Goal: Task Accomplishment & Management: Manage account settings

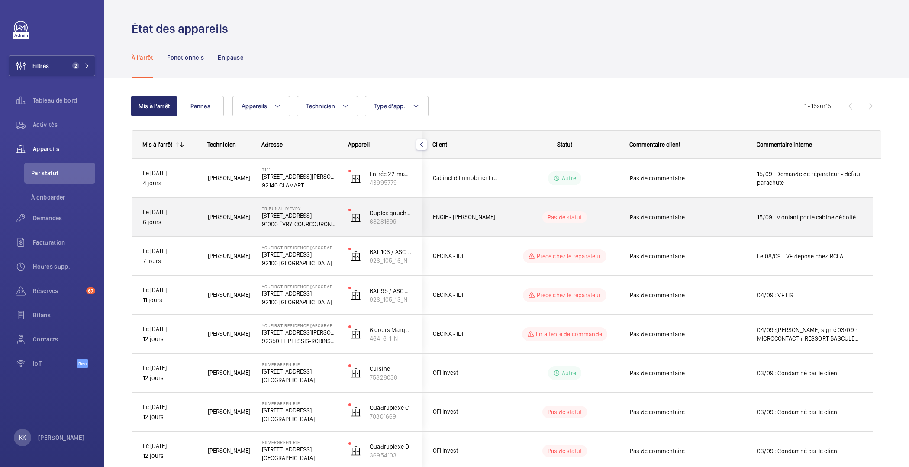
click at [223, 225] on div "[PERSON_NAME]" at bounding box center [223, 217] width 53 height 27
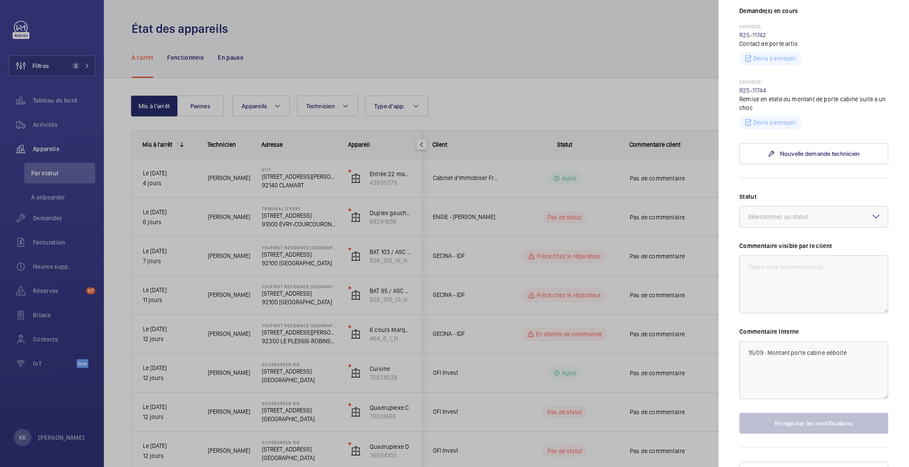
scroll to position [273, 0]
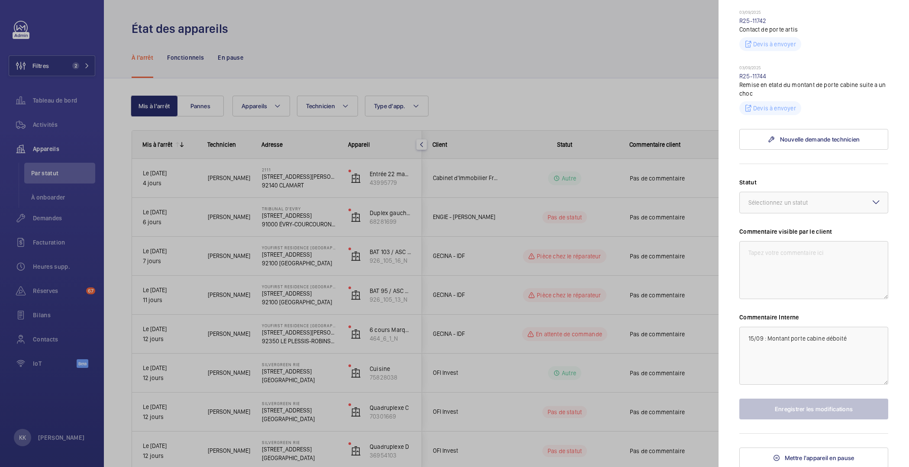
click at [574, 134] on div at bounding box center [454, 233] width 909 height 467
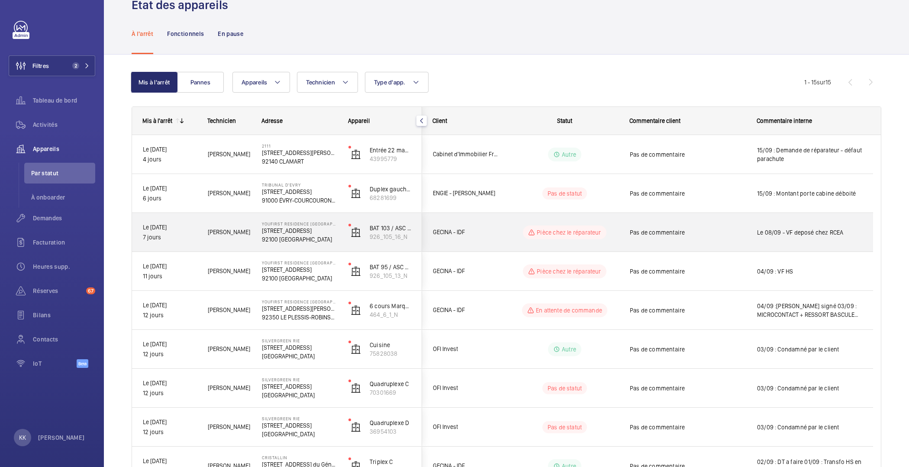
scroll to position [50, 0]
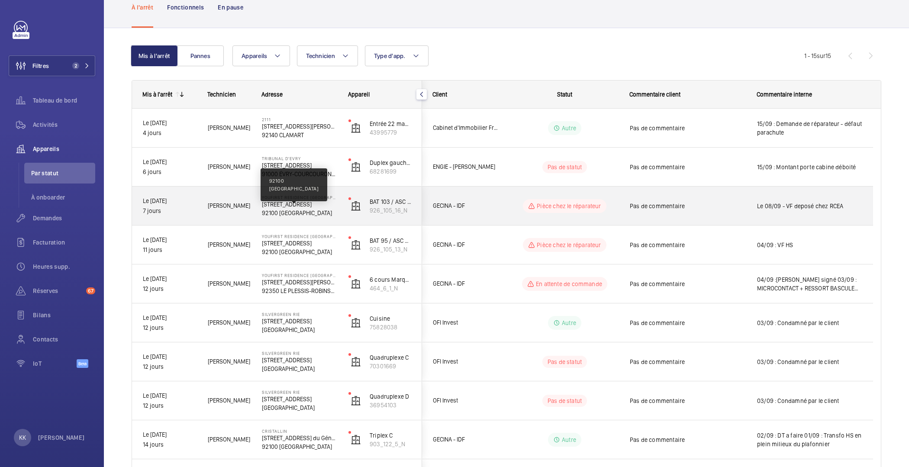
click at [323, 215] on p "92100 [GEOGRAPHIC_DATA]" at bounding box center [299, 213] width 75 height 9
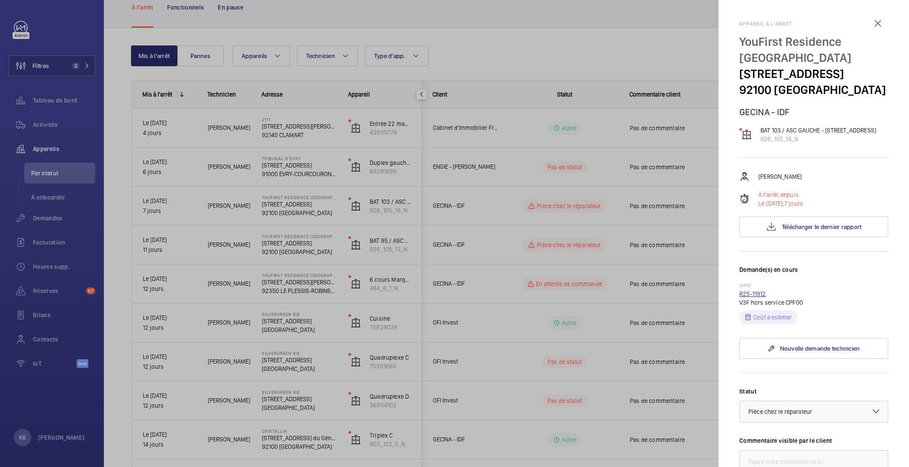
click at [749, 298] on link "R25-11912" at bounding box center [753, 294] width 27 height 7
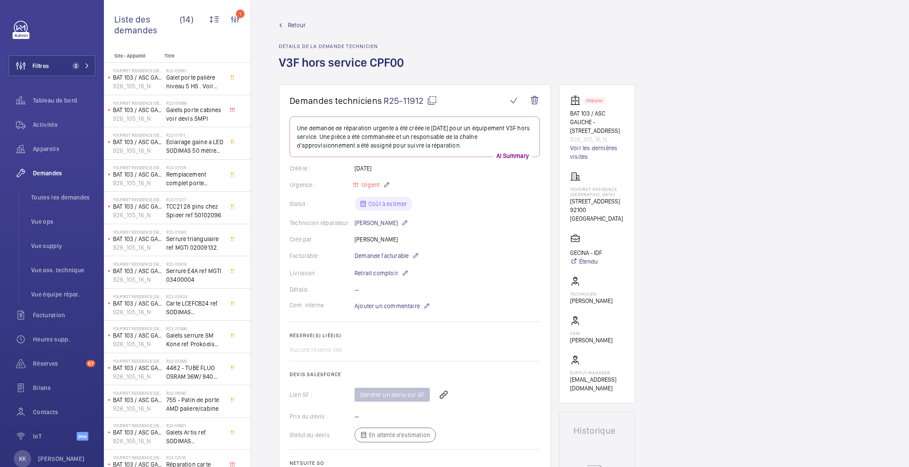
drag, startPoint x: 621, startPoint y: 172, endPoint x: 592, endPoint y: 171, distance: 28.6
click at [592, 171] on wm-front-card-body "Stopped BAT 103 / ASC GAUCHE - 103 rue de sevres 92100 BOULOGNE 926_105_16_N Vo…" at bounding box center [597, 244] width 54 height 298
click at [413, 256] on mat-icon at bounding box center [415, 256] width 7 height 10
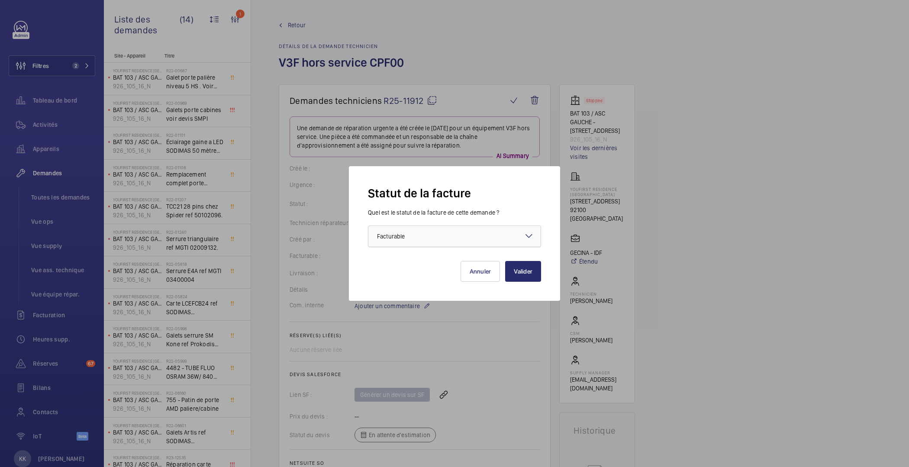
click at [422, 241] on div at bounding box center [455, 236] width 172 height 21
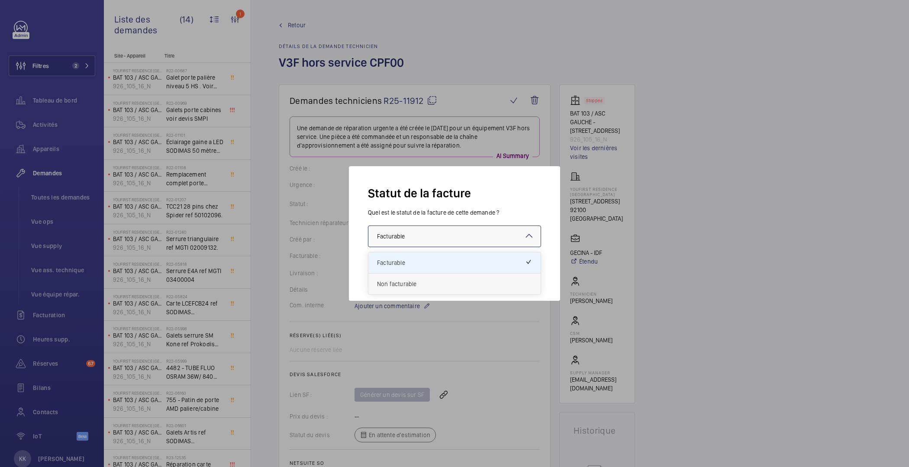
click at [421, 281] on span "Non facturable" at bounding box center [454, 284] width 155 height 9
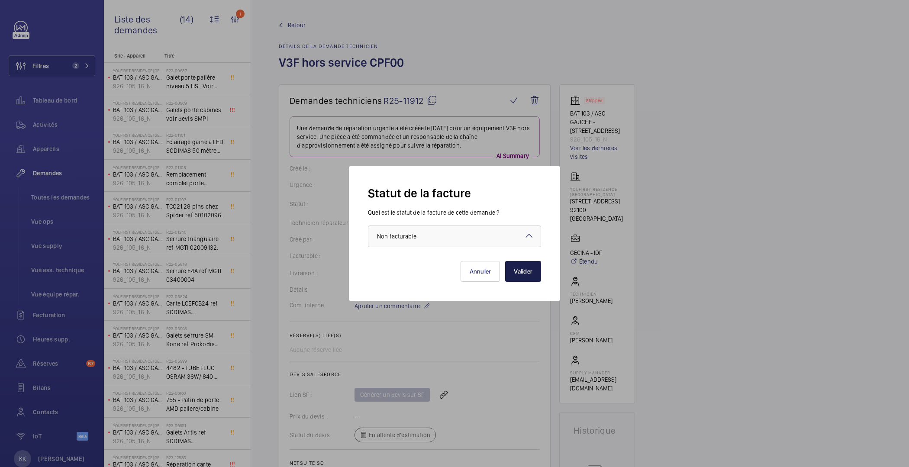
click at [520, 272] on button "Valider" at bounding box center [523, 271] width 36 height 21
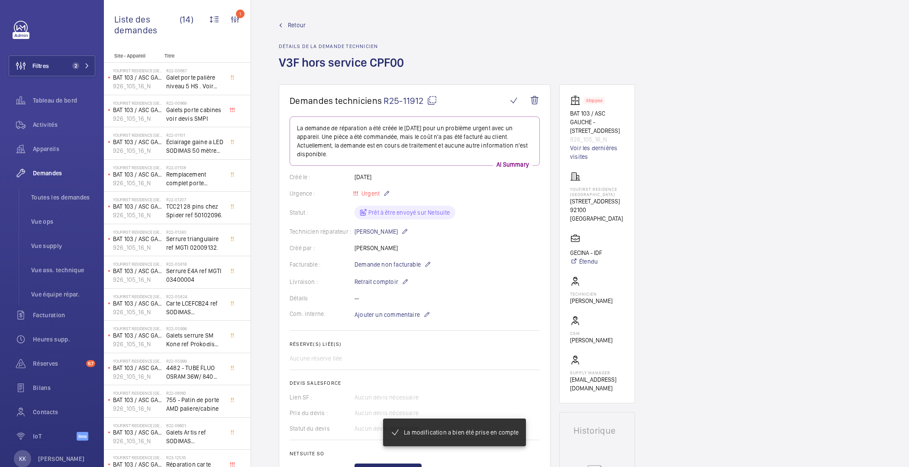
click at [288, 26] on span "Retour" at bounding box center [297, 25] width 18 height 9
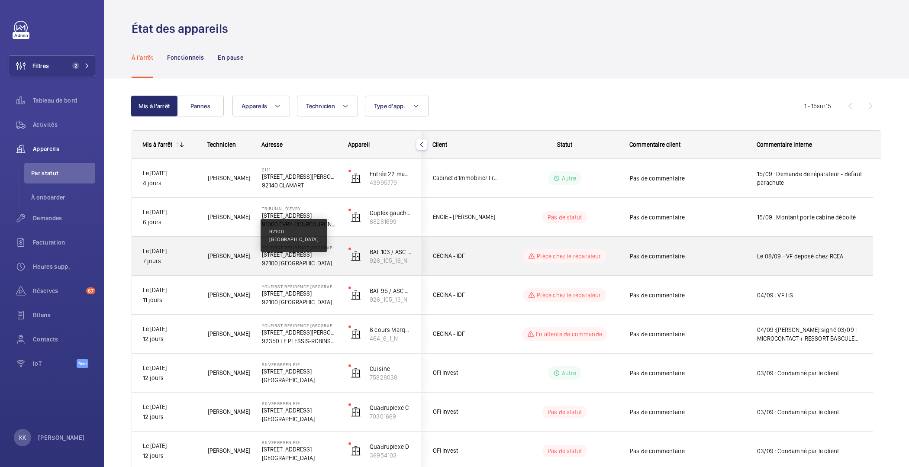
click at [323, 265] on p "92100 [GEOGRAPHIC_DATA]" at bounding box center [299, 263] width 75 height 9
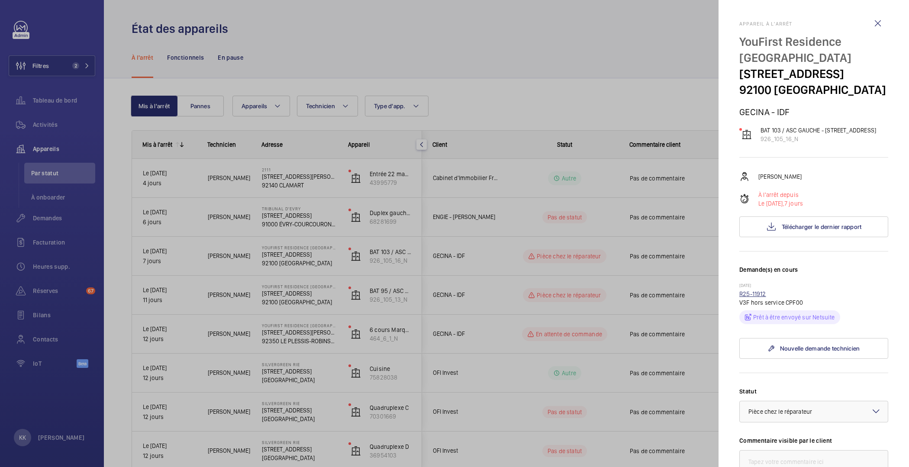
click at [756, 298] on link "R25-11912" at bounding box center [753, 294] width 27 height 7
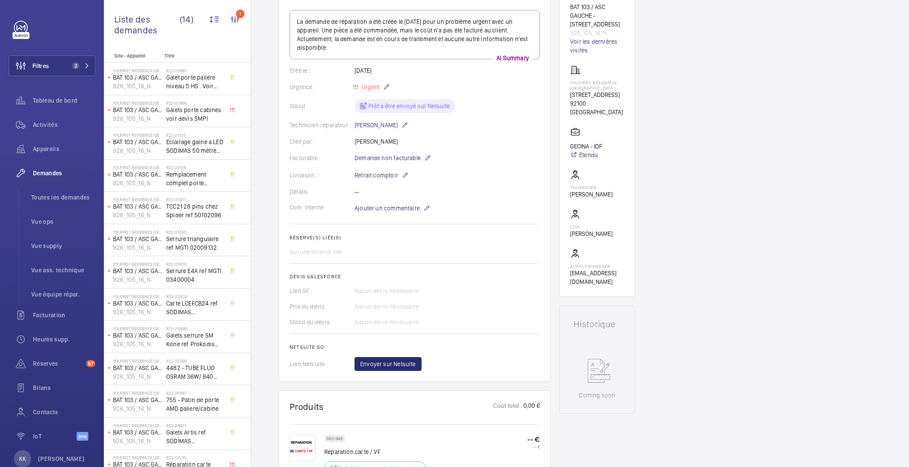
scroll to position [222, 0]
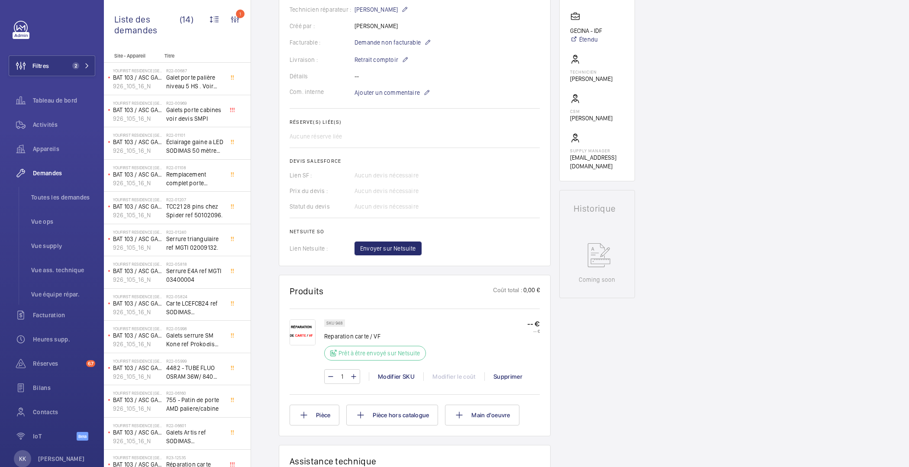
drag, startPoint x: 481, startPoint y: 210, endPoint x: 497, endPoint y: 202, distance: 18.0
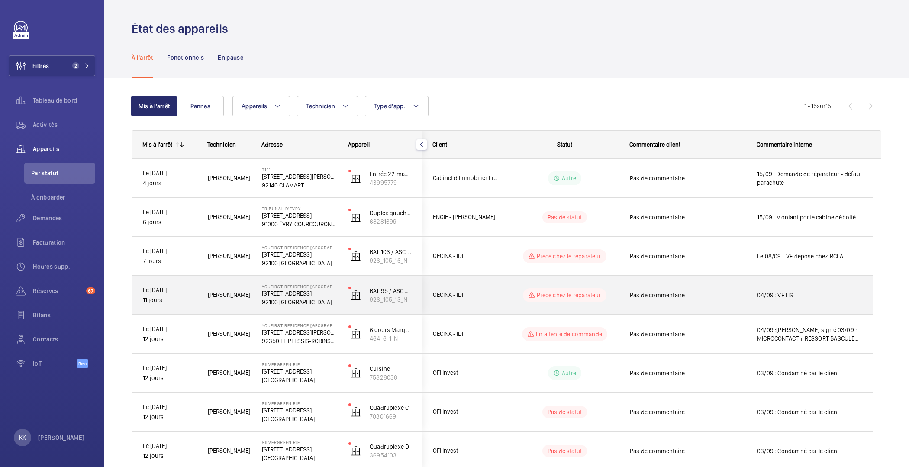
click at [276, 306] on div "YouFirst Residence Boulogne Sèvres 105 Rue de Sevres 92100 BOULOGNE-BILLANCOURT" at bounding box center [295, 295] width 86 height 39
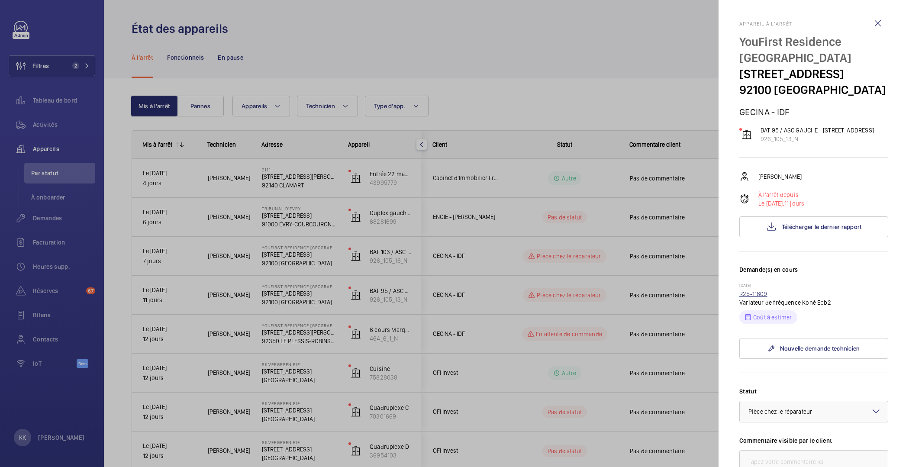
click at [754, 298] on link "R25-11809" at bounding box center [754, 294] width 28 height 7
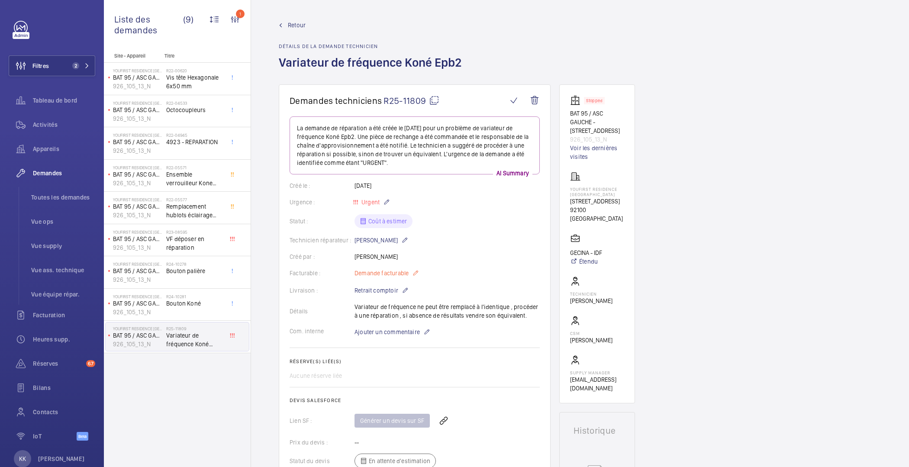
click at [412, 274] on mat-icon at bounding box center [415, 273] width 7 height 10
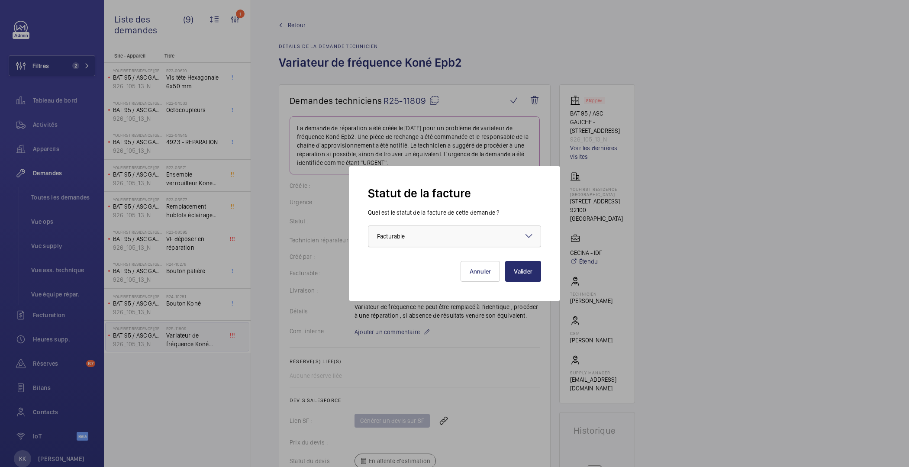
click at [411, 240] on div "× Facturable" at bounding box center [401, 236] width 49 height 9
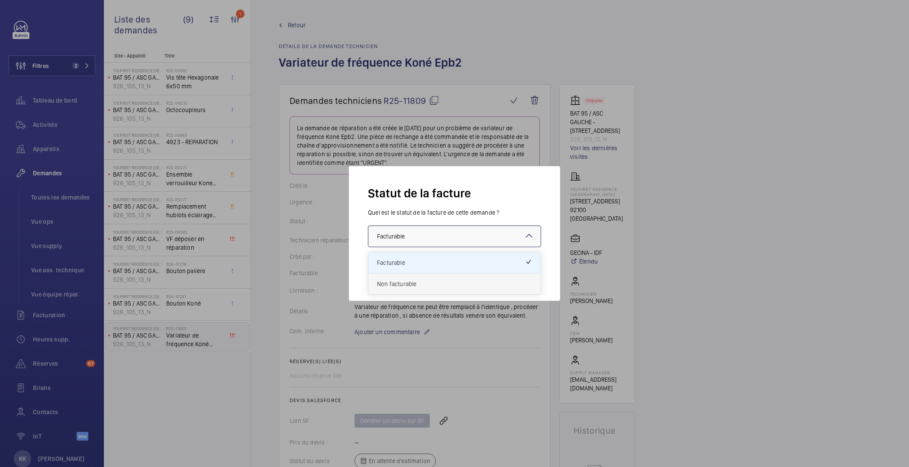
click at [412, 290] on div "Non facturable" at bounding box center [455, 284] width 172 height 21
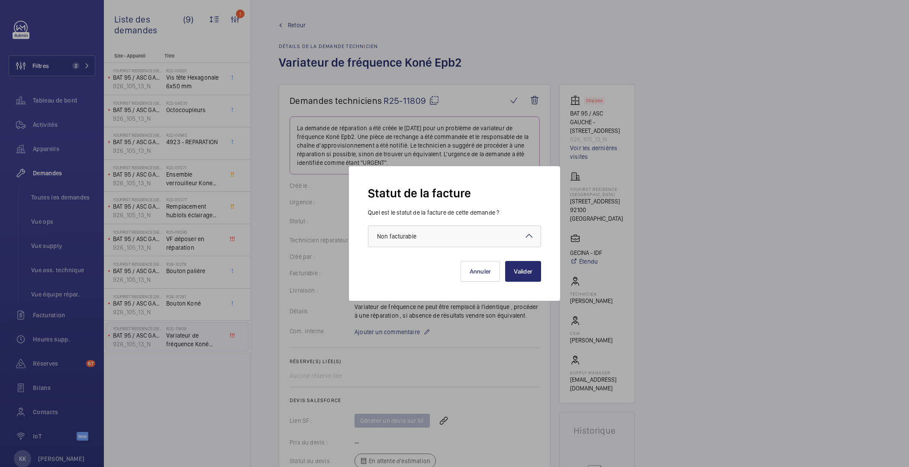
click at [543, 281] on div "Statut de la facture Quel est le statut de la facture de cette demande ? Faites…" at bounding box center [454, 233] width 211 height 135
click at [534, 276] on button "Valider" at bounding box center [523, 271] width 36 height 21
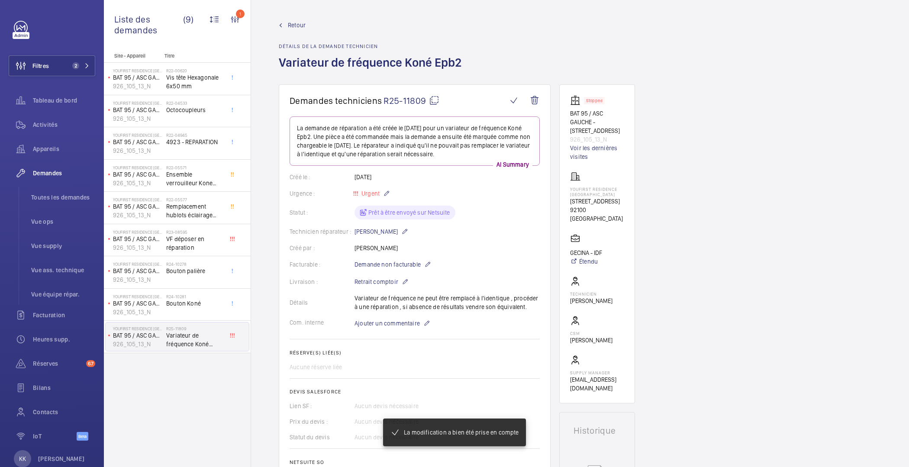
click at [288, 26] on span "Retour" at bounding box center [297, 25] width 18 height 9
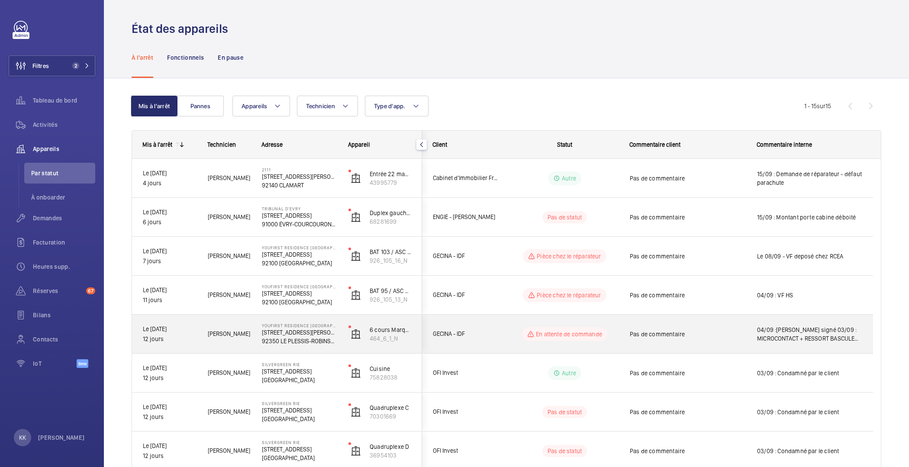
click at [253, 339] on div "YouFirst Residence Le Plessis-Robinson 23 Rue Paul Rivet 92350 LE PLESSIS-ROBIN…" at bounding box center [295, 334] width 86 height 39
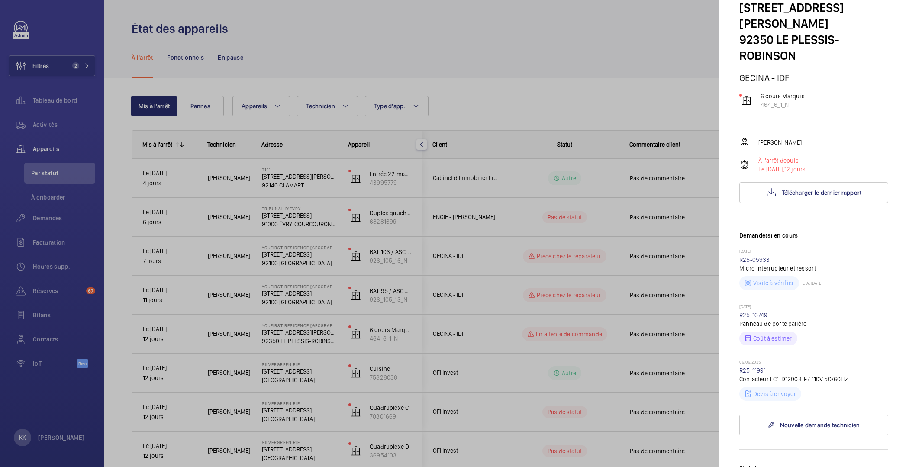
scroll to position [89, 0]
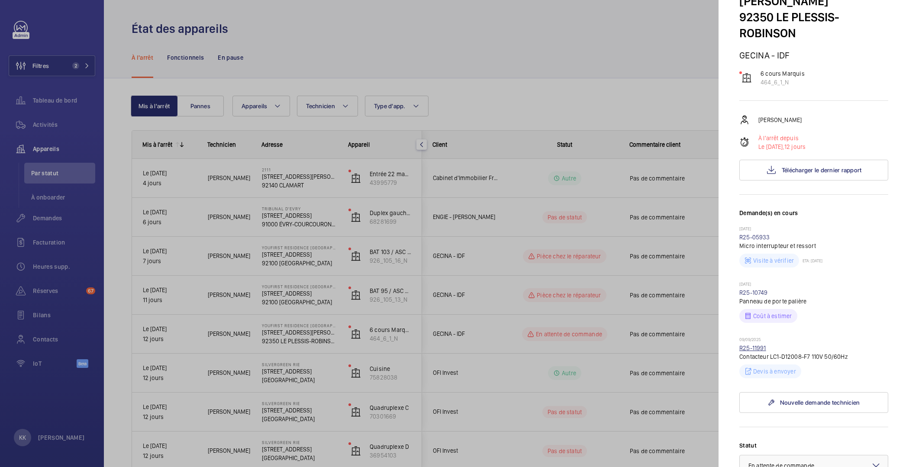
click at [756, 345] on link "R25-11991" at bounding box center [753, 348] width 27 height 7
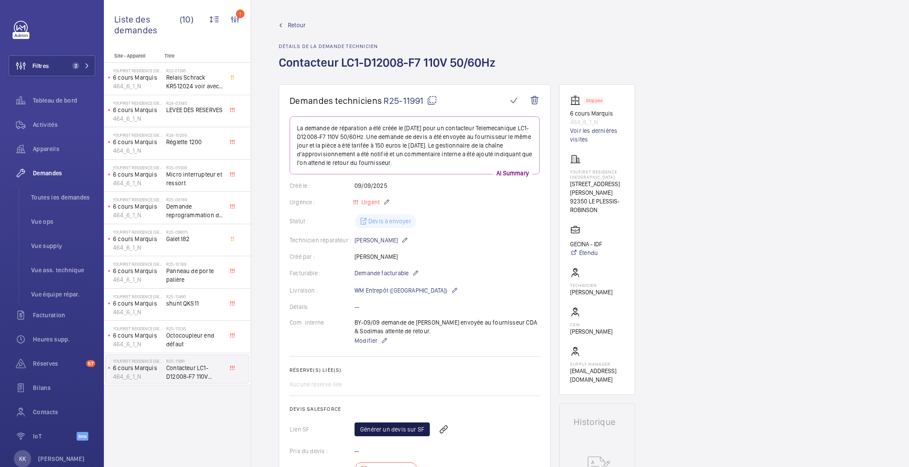
click at [400, 431] on link "Générer un devis sur SF" at bounding box center [392, 430] width 75 height 14
click at [301, 21] on span "Retour" at bounding box center [297, 25] width 18 height 9
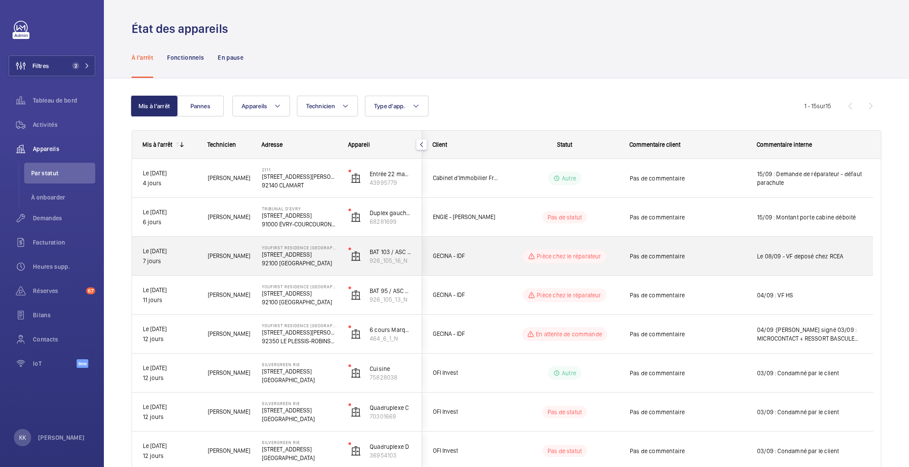
scroll to position [318, 0]
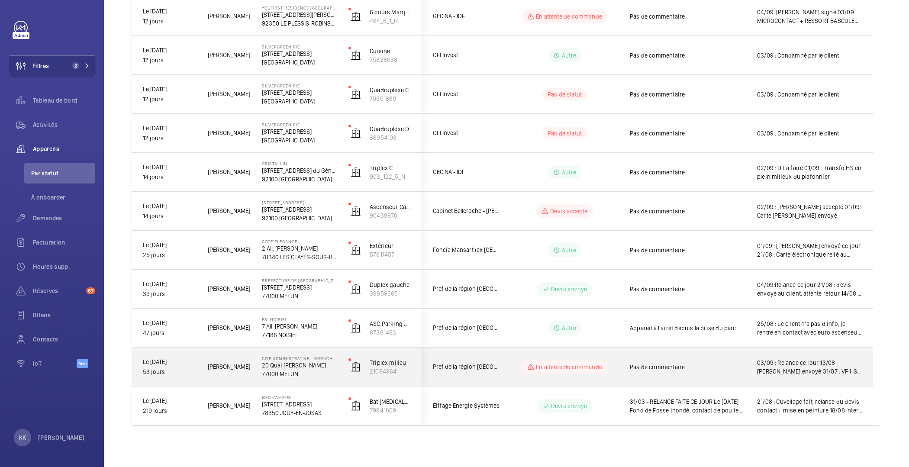
click at [305, 371] on p "77000 MELUN" at bounding box center [299, 374] width 75 height 9
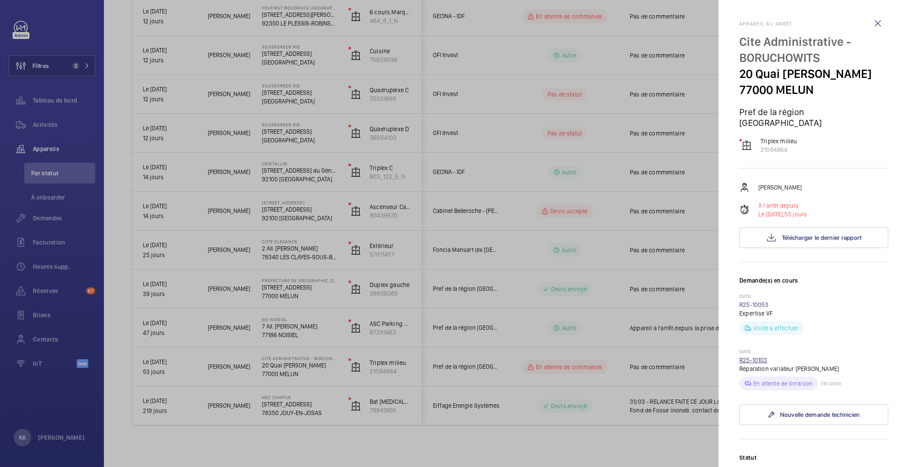
click at [758, 364] on link "R25-10103" at bounding box center [754, 360] width 28 height 7
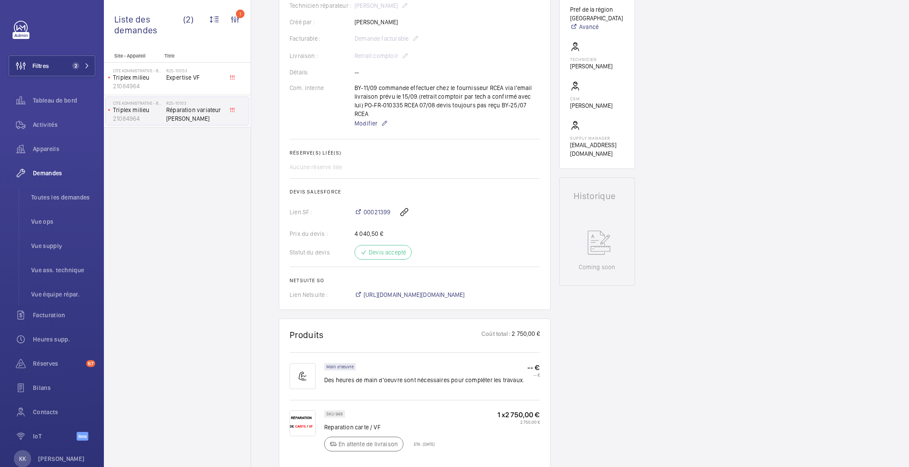
scroll to position [273, 0]
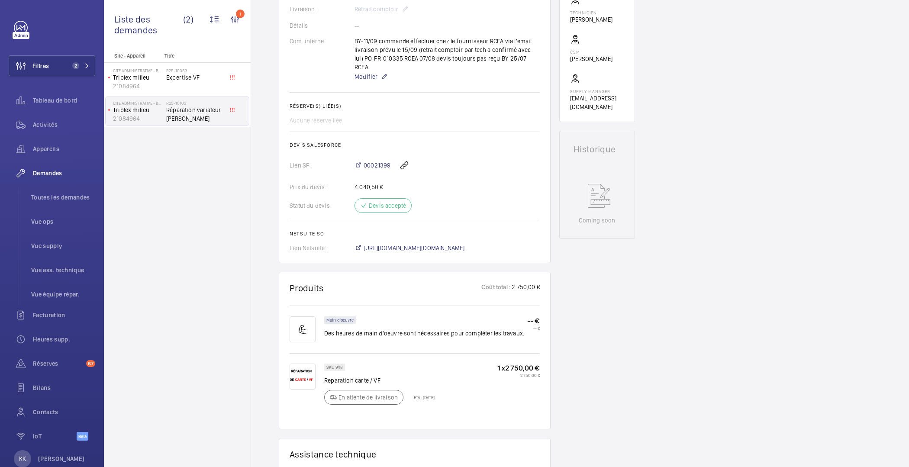
click at [368, 155] on div "00021399" at bounding box center [447, 165] width 185 height 21
click at [370, 161] on span "00021399" at bounding box center [377, 165] width 27 height 9
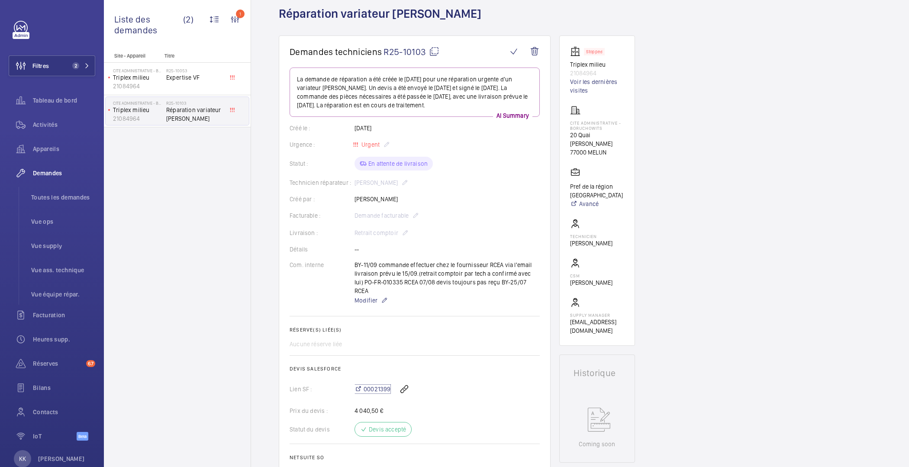
scroll to position [0, 0]
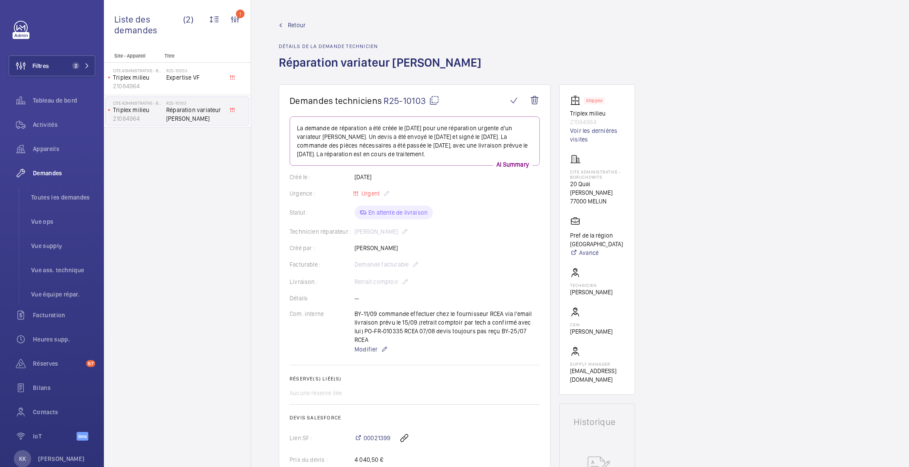
click at [296, 30] on div "Retour Détails de la demande technicien Réparation variateur otis" at bounding box center [383, 53] width 208 height 64
click at [299, 25] on span "Retour" at bounding box center [297, 25] width 18 height 9
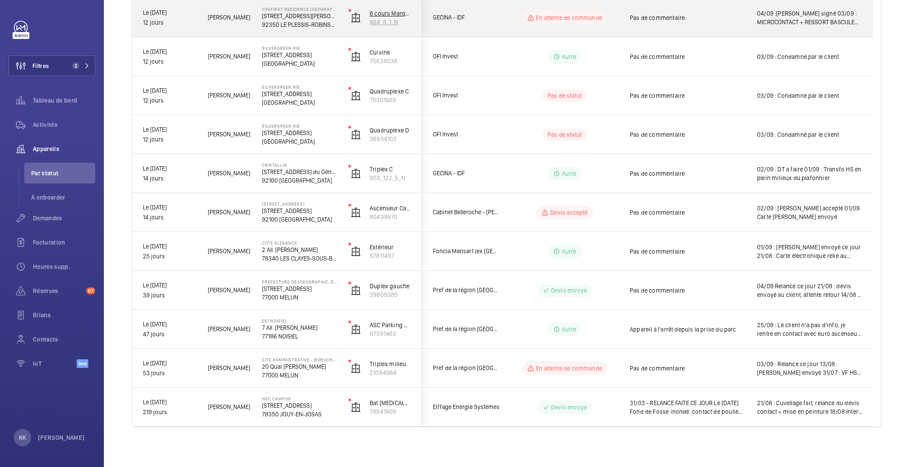
scroll to position [318, 0]
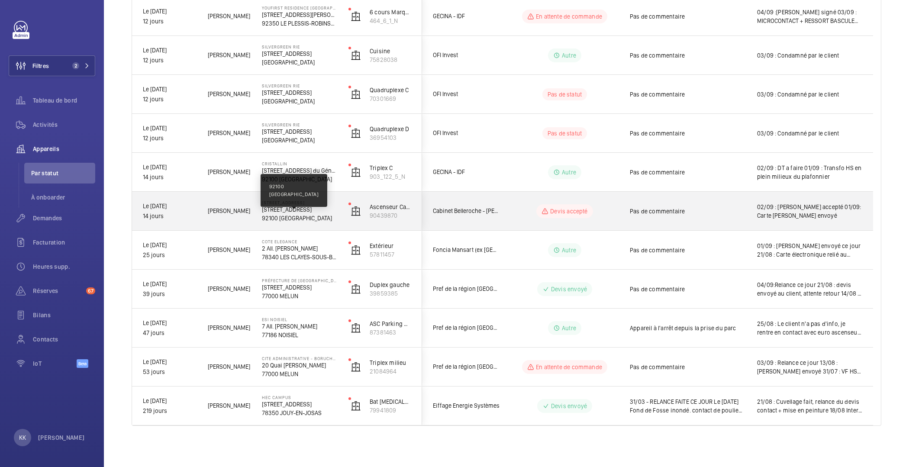
click at [277, 220] on p "92100 [GEOGRAPHIC_DATA]" at bounding box center [299, 218] width 75 height 9
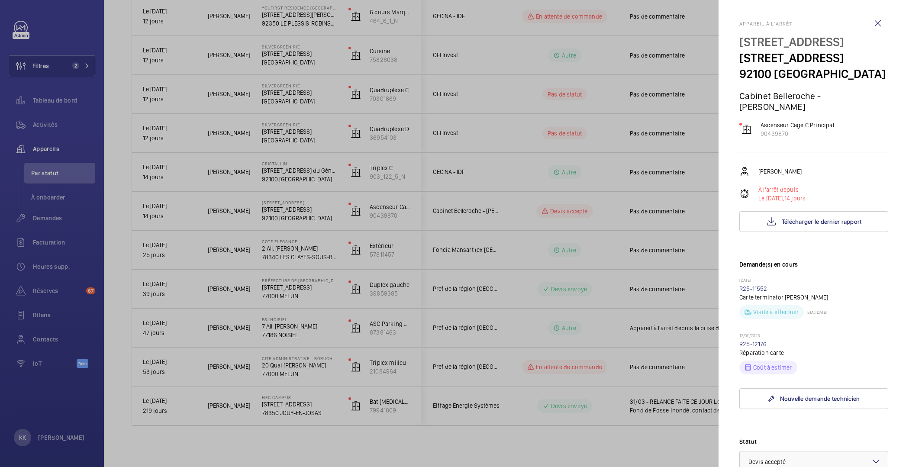
scroll to position [279, 0]
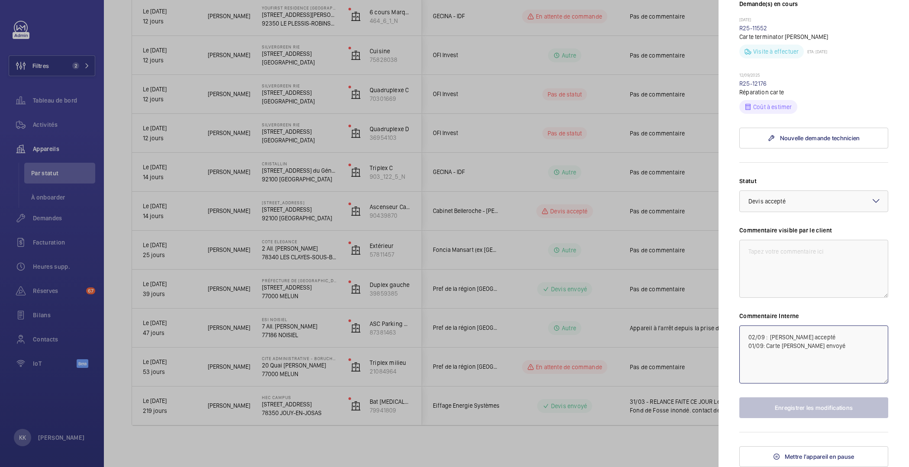
drag, startPoint x: 869, startPoint y: 381, endPoint x: 767, endPoint y: 370, distance: 102.3
click at [767, 370] on textarea "02/09 : Devis accepté 01/09: Carte élec HS - Devis envoyé" at bounding box center [814, 355] width 149 height 58
click at [799, 258] on div "Statut Sélectionnez un statut × Devis accepté × Commentaire visible par le clie…" at bounding box center [814, 298] width 149 height 242
click at [762, 87] on link "R25-12176" at bounding box center [754, 83] width 28 height 7
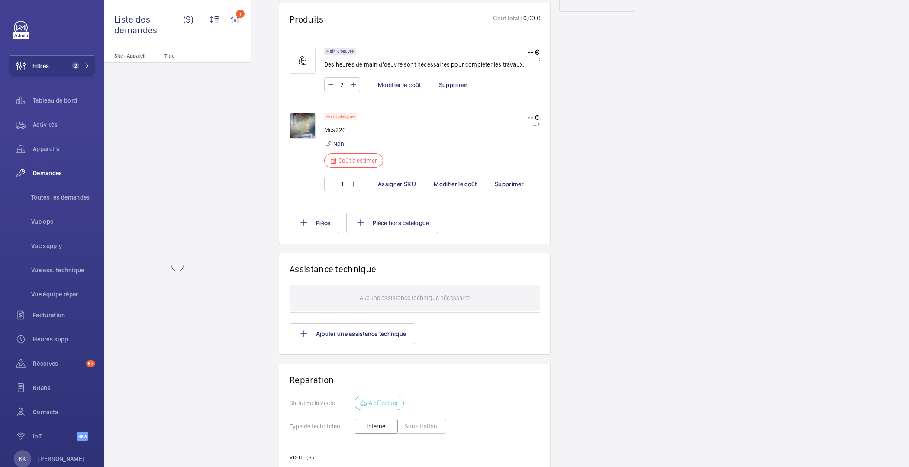
scroll to position [505, 0]
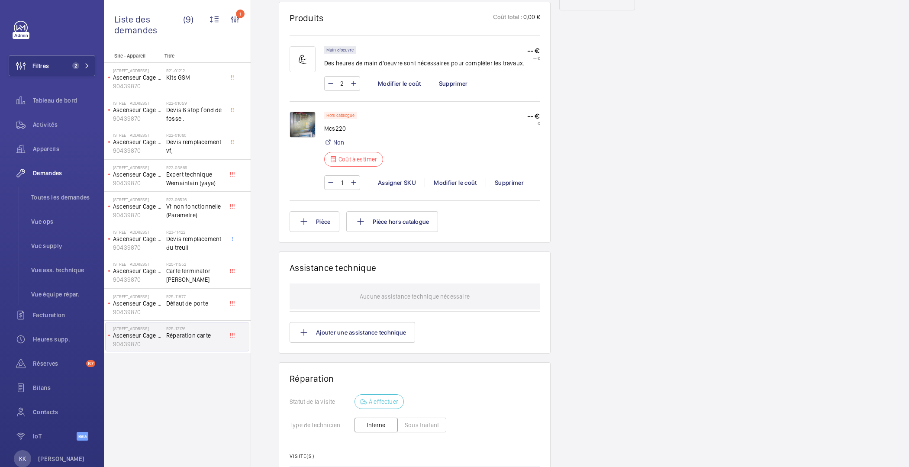
click at [302, 126] on img at bounding box center [303, 125] width 26 height 26
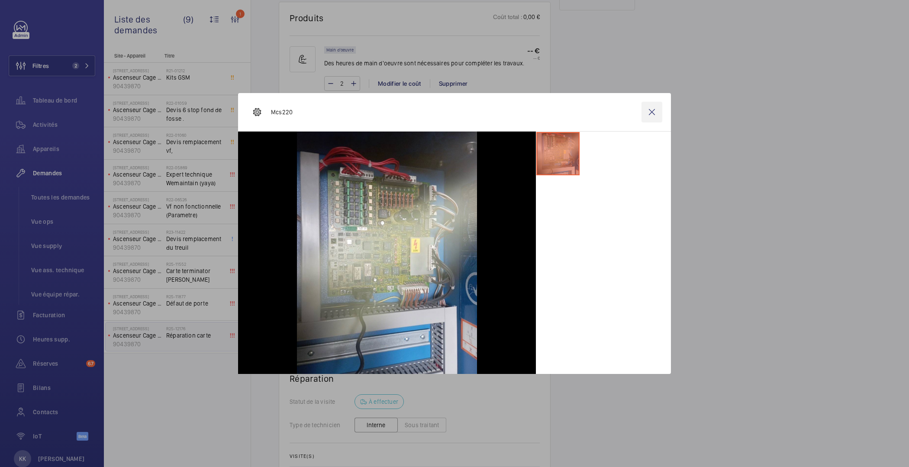
click at [659, 117] on wm-front-icon-button at bounding box center [652, 112] width 21 height 21
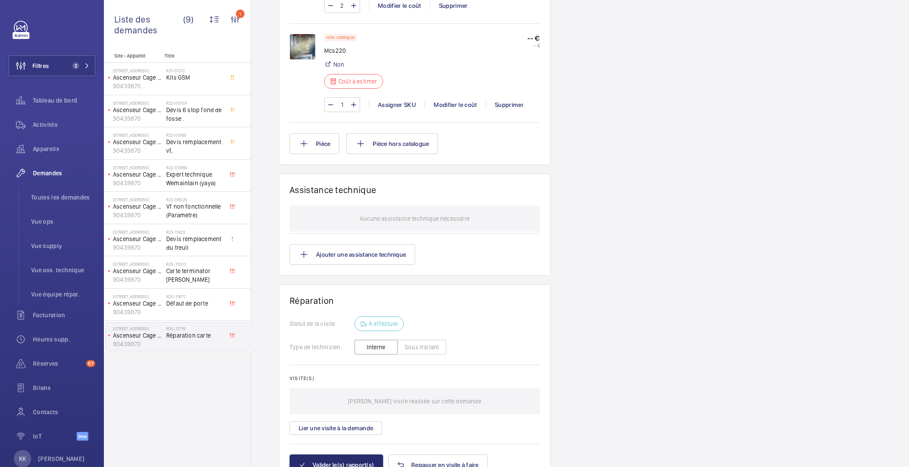
scroll to position [576, 0]
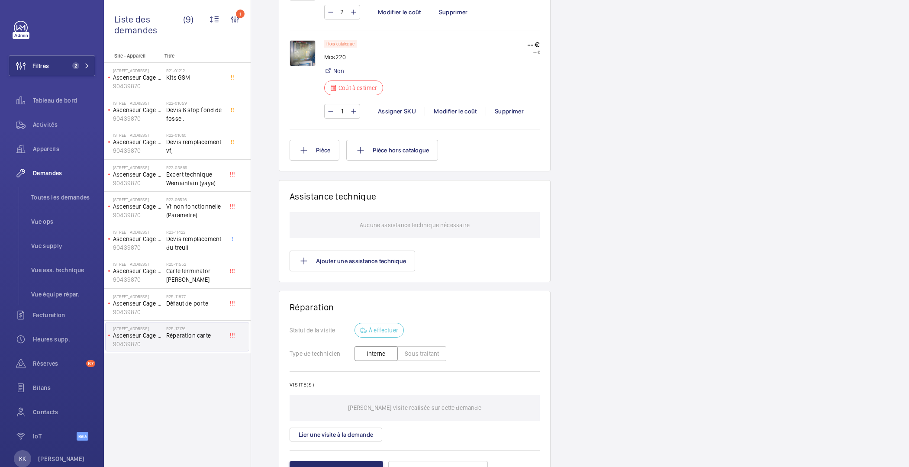
click at [304, 51] on img at bounding box center [303, 53] width 26 height 26
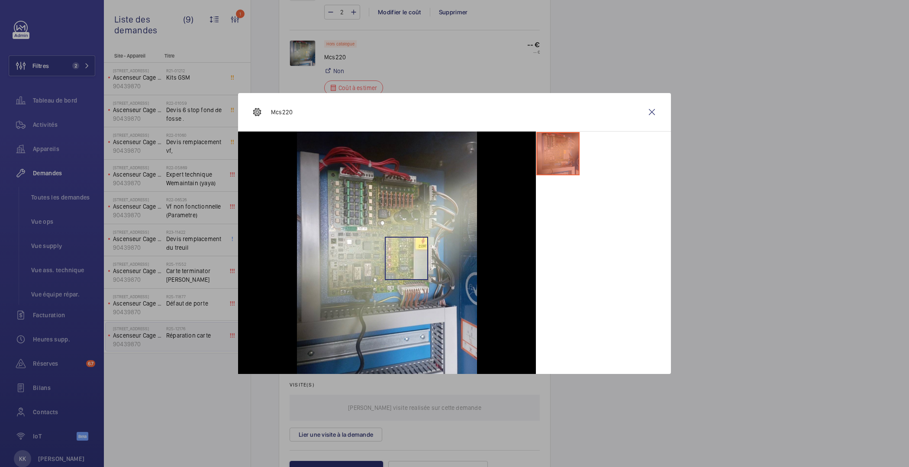
click at [406, 258] on img at bounding box center [387, 253] width 180 height 243
click at [650, 115] on wm-front-icon-button at bounding box center [652, 112] width 21 height 21
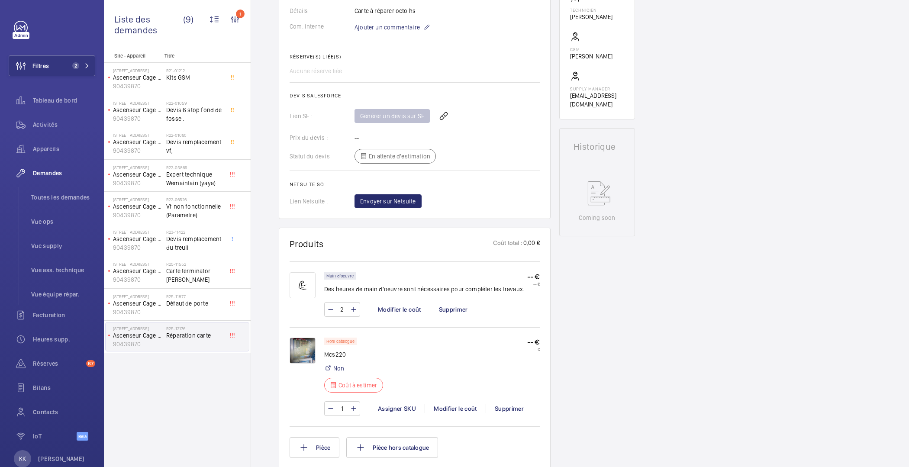
scroll to position [0, 0]
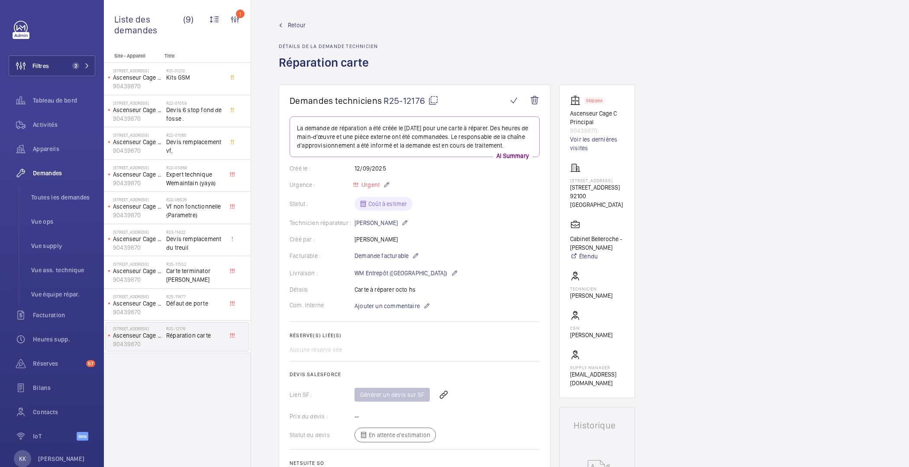
click at [284, 22] on link "Retour" at bounding box center [328, 25] width 99 height 9
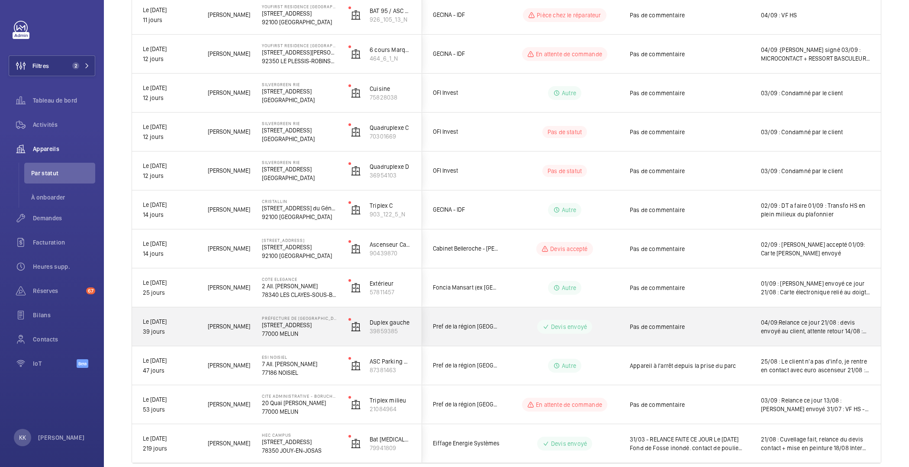
scroll to position [318, 0]
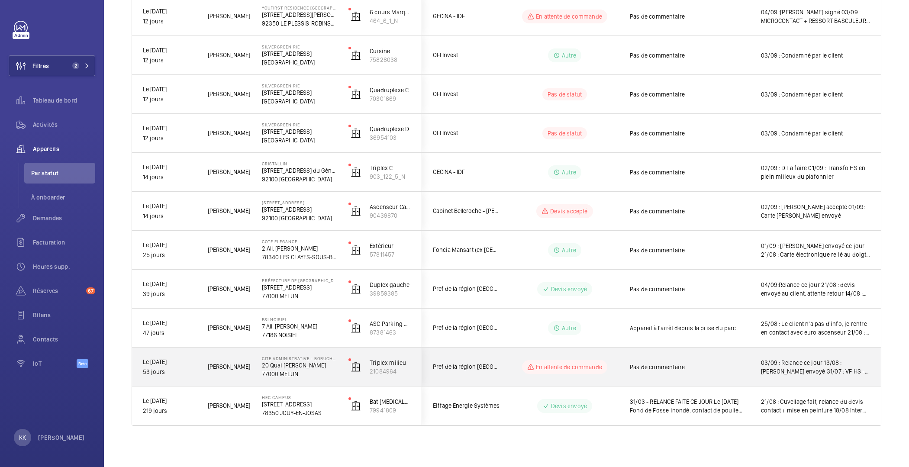
click at [289, 374] on p "77000 MELUN" at bounding box center [299, 374] width 75 height 9
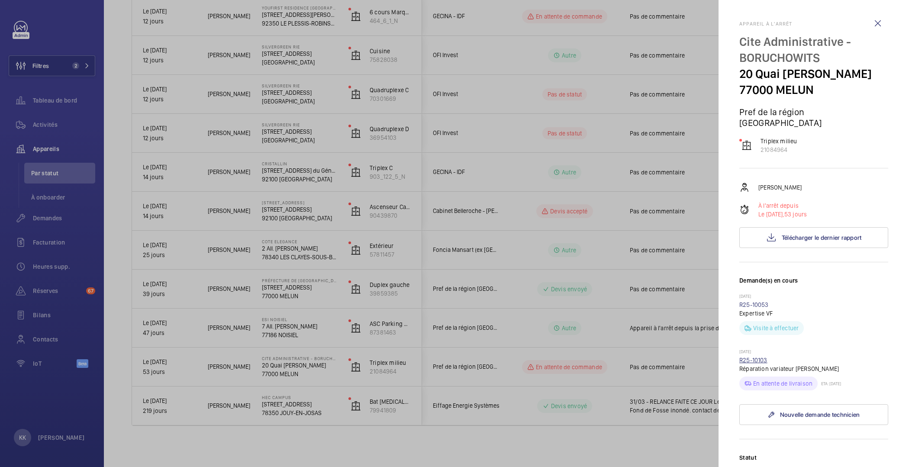
click at [751, 362] on link "R25-10103" at bounding box center [754, 360] width 28 height 7
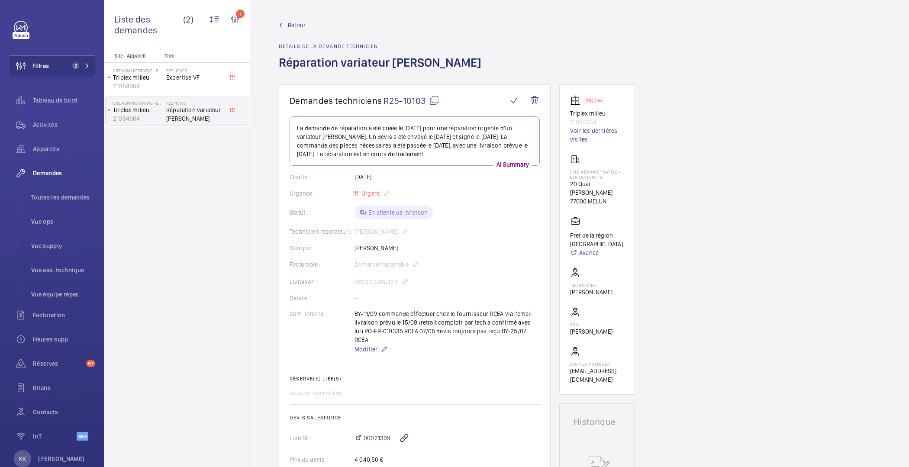
click at [295, 27] on span "Retour" at bounding box center [297, 25] width 18 height 9
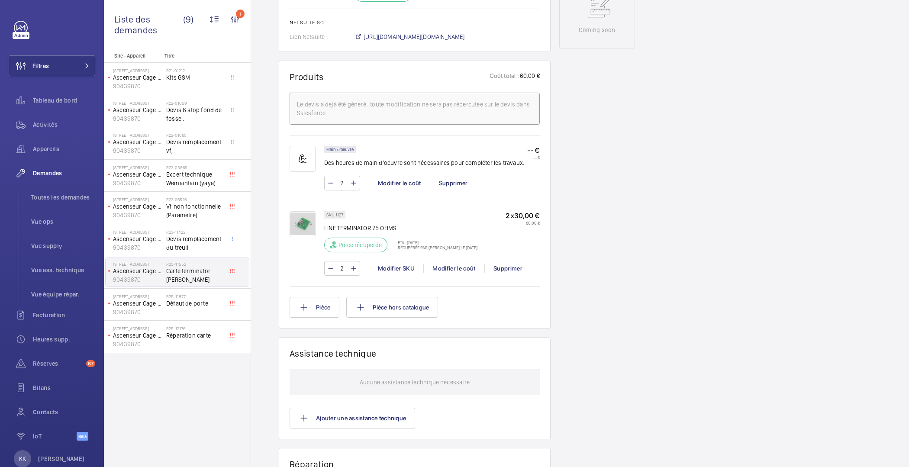
scroll to position [412, 0]
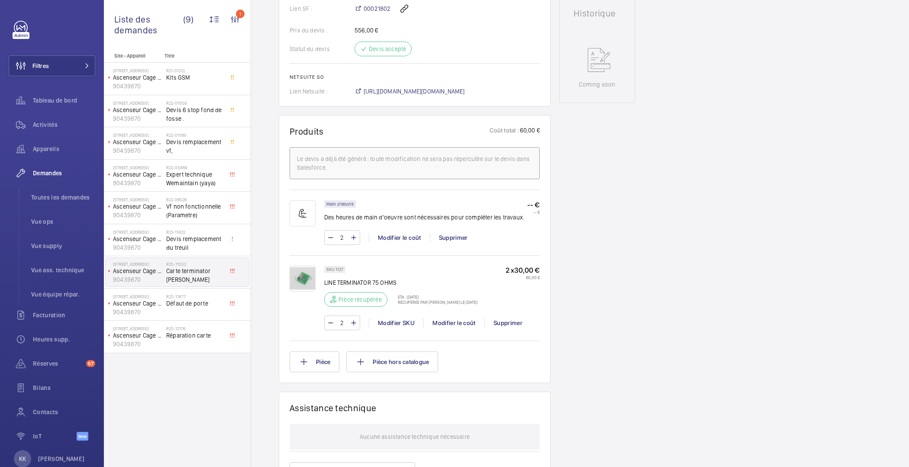
click at [673, 100] on div "Demandes techniciens R25-11552 Demande d'intervention créée le [DATE] pour une …" at bounding box center [580, 202] width 658 height 1060
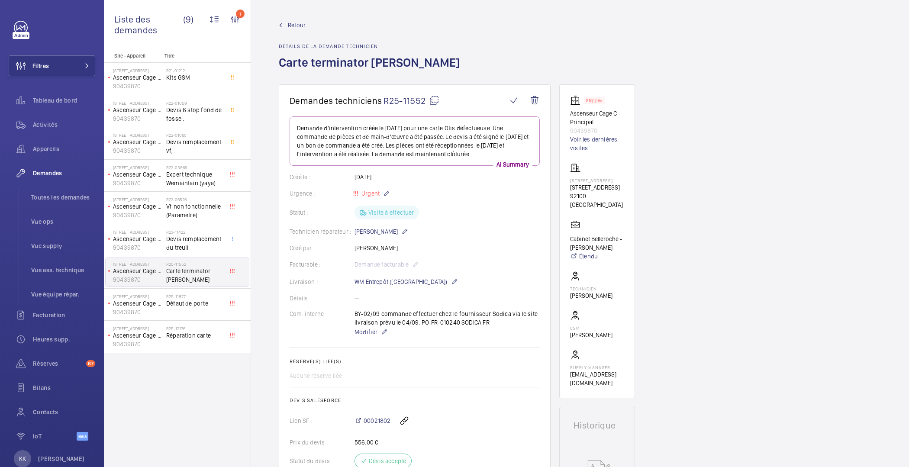
scroll to position [0, 0]
